Goal: Book appointment/travel/reservation

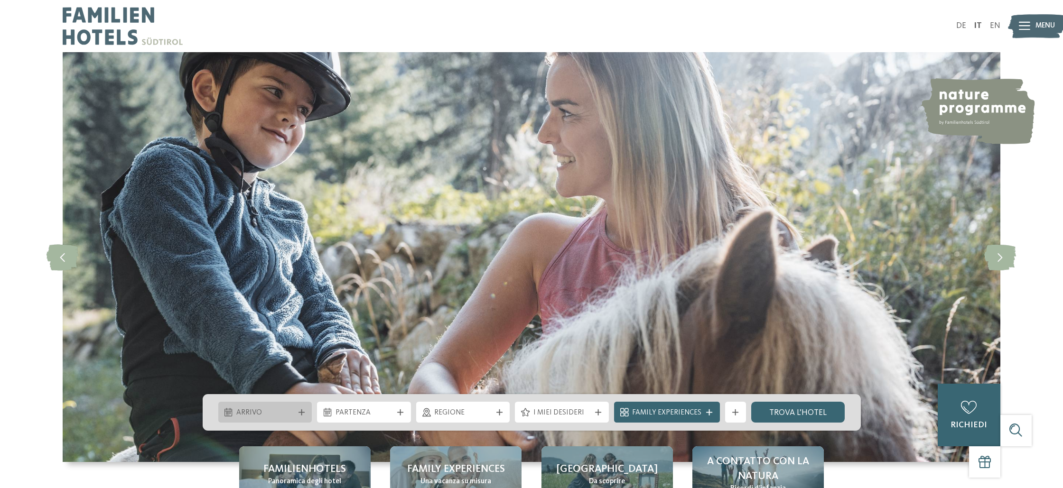
click at [288, 412] on span "Arrivo" at bounding box center [264, 413] width 57 height 10
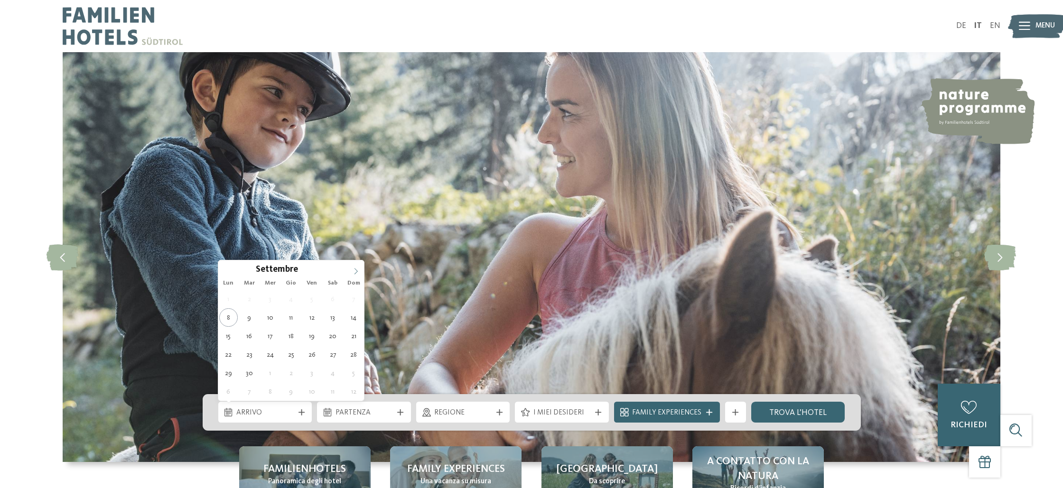
click at [353, 270] on icon at bounding box center [356, 271] width 7 height 7
type input "****"
click at [353, 270] on icon at bounding box center [356, 271] width 7 height 7
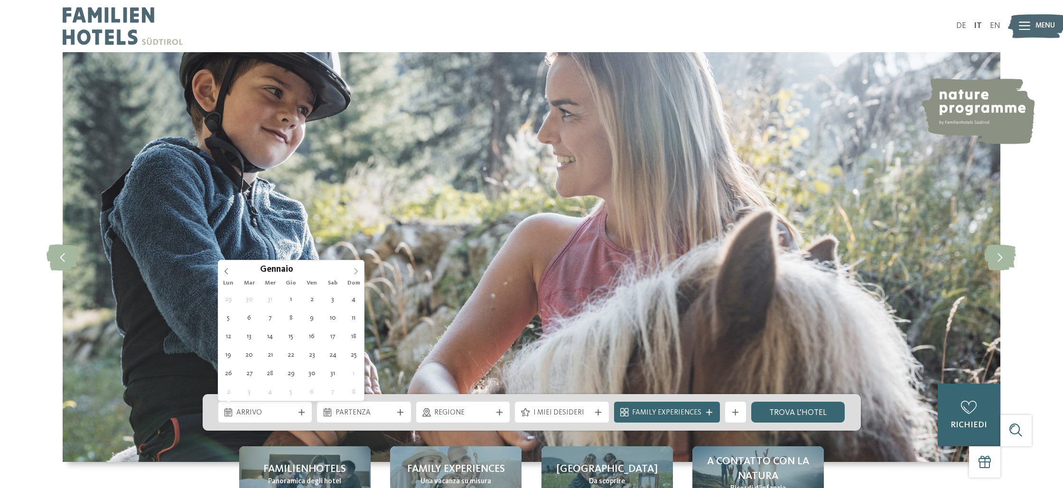
click at [353, 270] on icon at bounding box center [356, 271] width 7 height 7
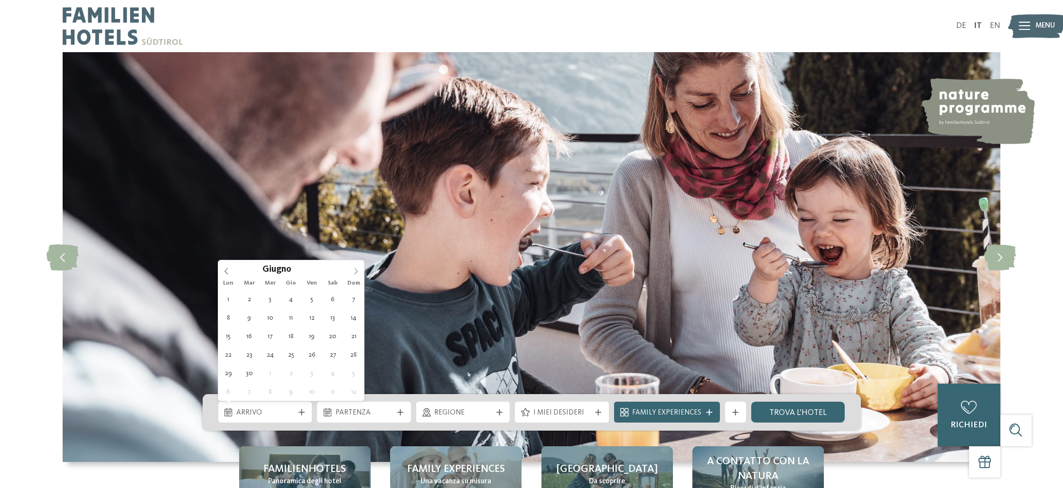
click at [353, 270] on icon at bounding box center [356, 271] width 7 height 7
type div "[DATE]"
type input "****"
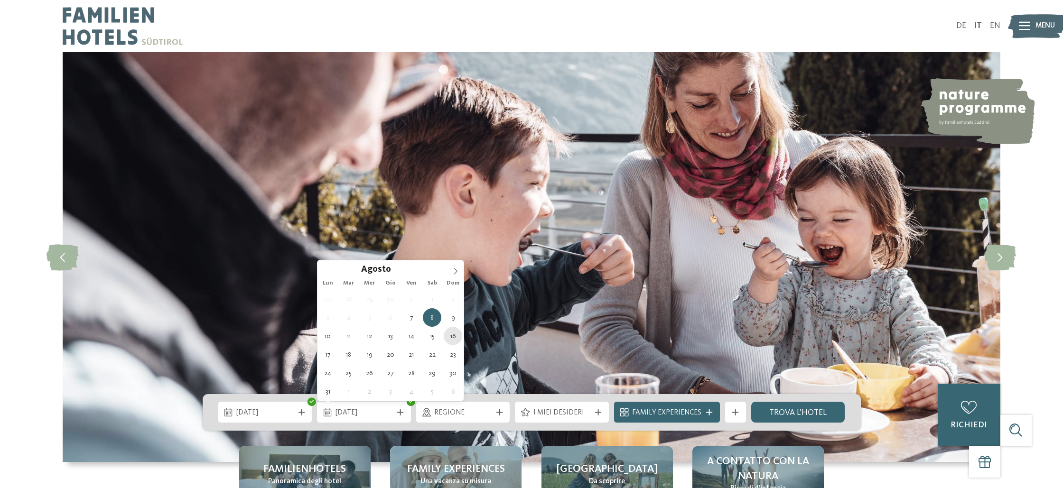
type div "[DATE]"
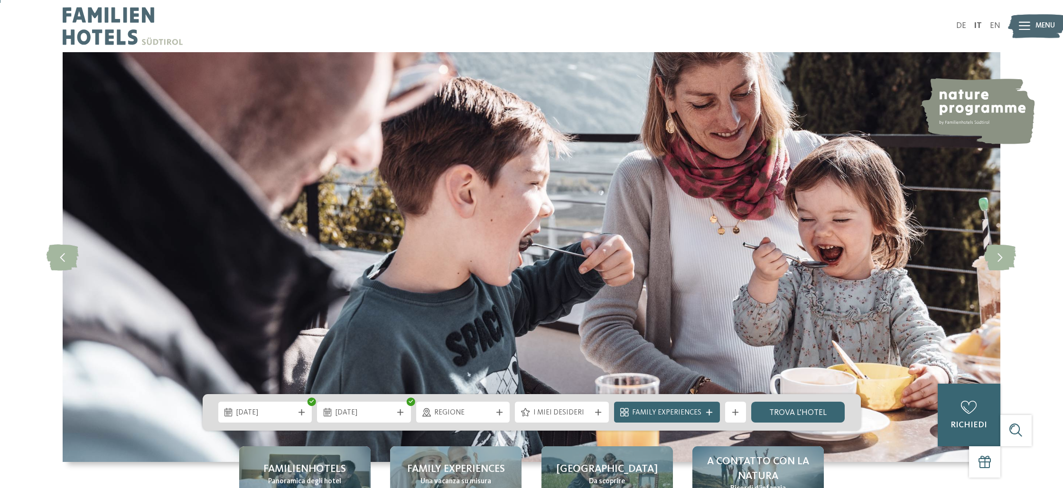
scroll to position [3, 0]
click at [764, 411] on link "trova l’hotel" at bounding box center [798, 412] width 94 height 21
